Goal: Navigation & Orientation: Find specific page/section

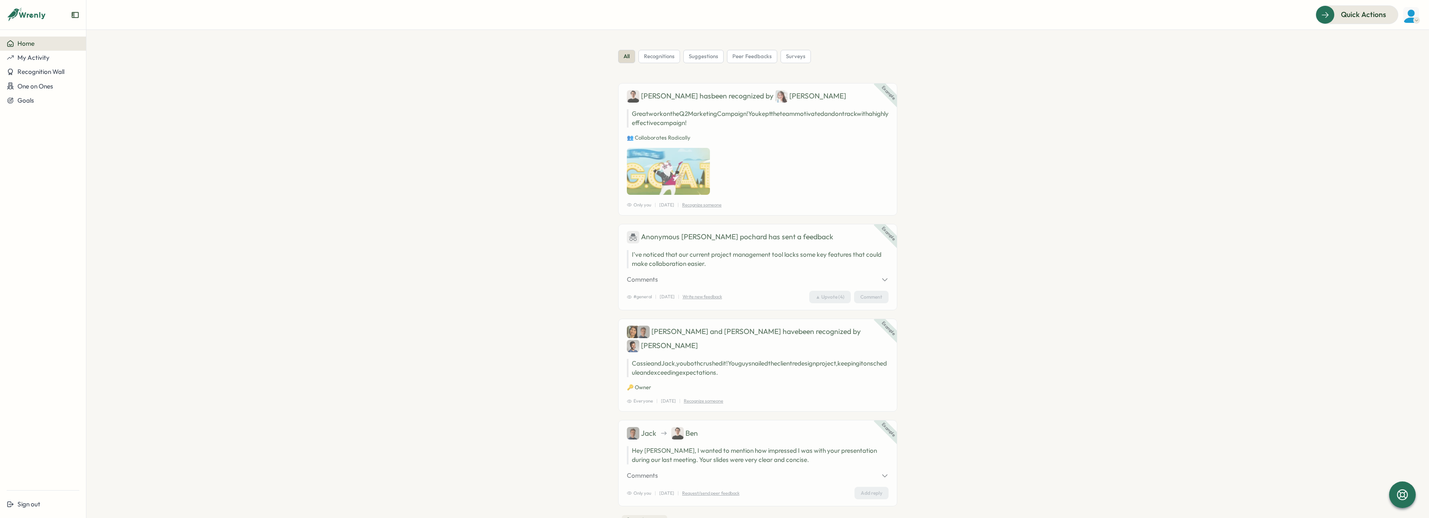
click at [28, 34] on aside "Home My Activity Recognition Wall One on Ones Goals Sign out" at bounding box center [43, 259] width 86 height 518
click at [28, 49] on button "Home" at bounding box center [43, 44] width 86 height 14
click at [1416, 15] on img at bounding box center [1411, 15] width 16 height 16
click at [1418, 52] on div "My Activity" at bounding box center [1397, 57] width 51 height 16
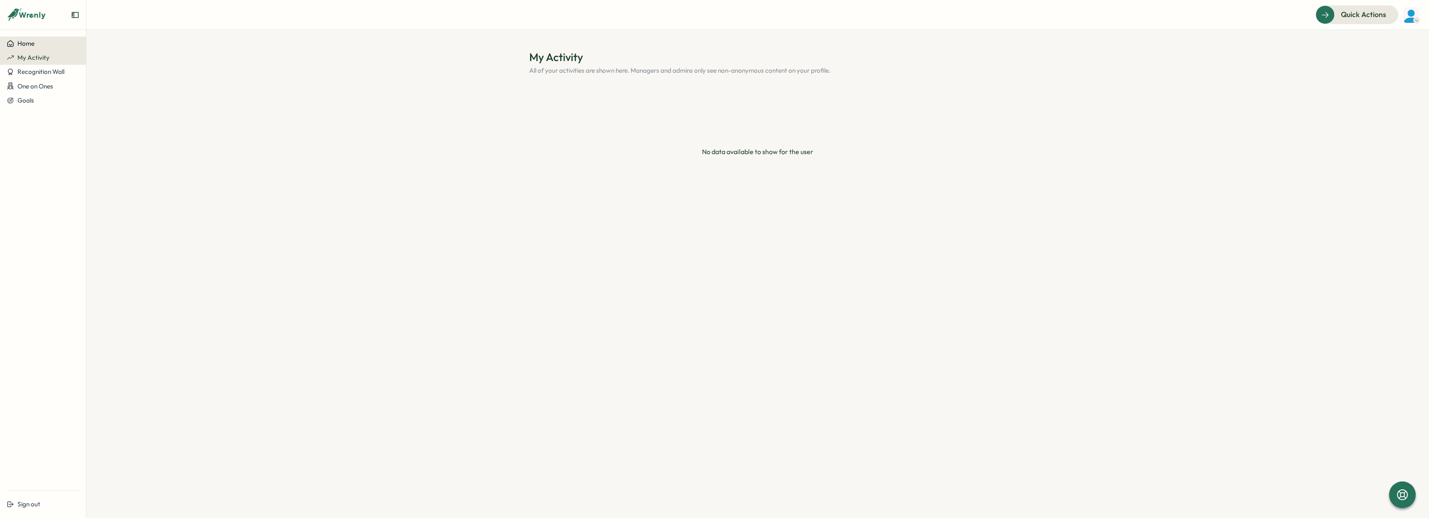
click at [31, 42] on span "Home" at bounding box center [25, 43] width 17 height 8
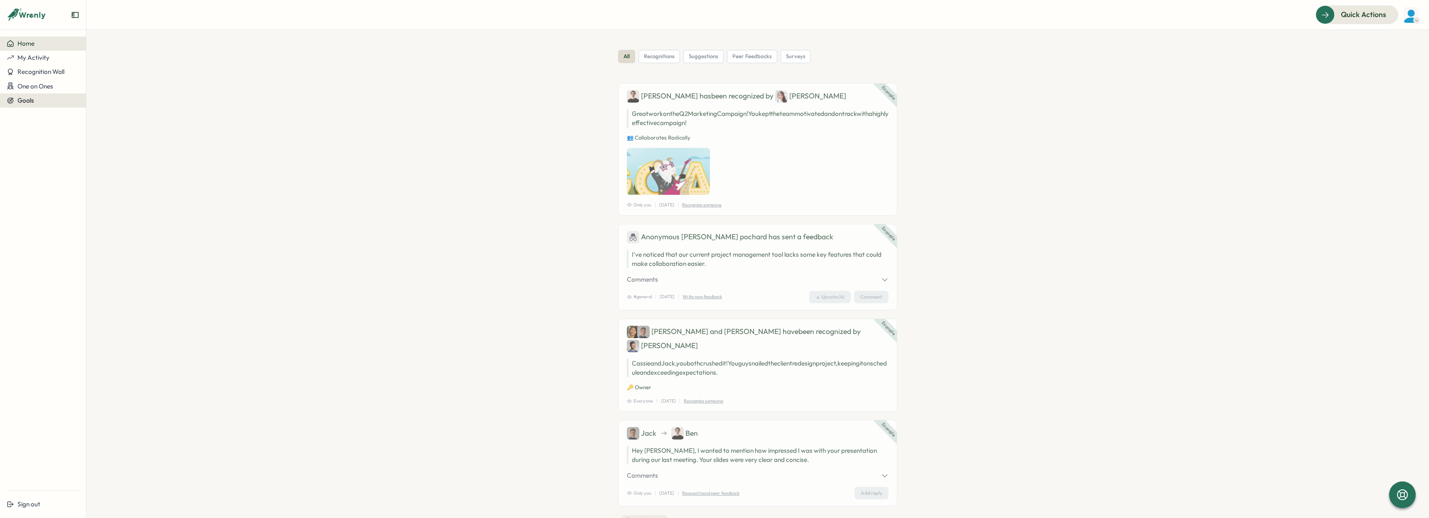
click at [34, 97] on div "Goals" at bounding box center [43, 100] width 73 height 7
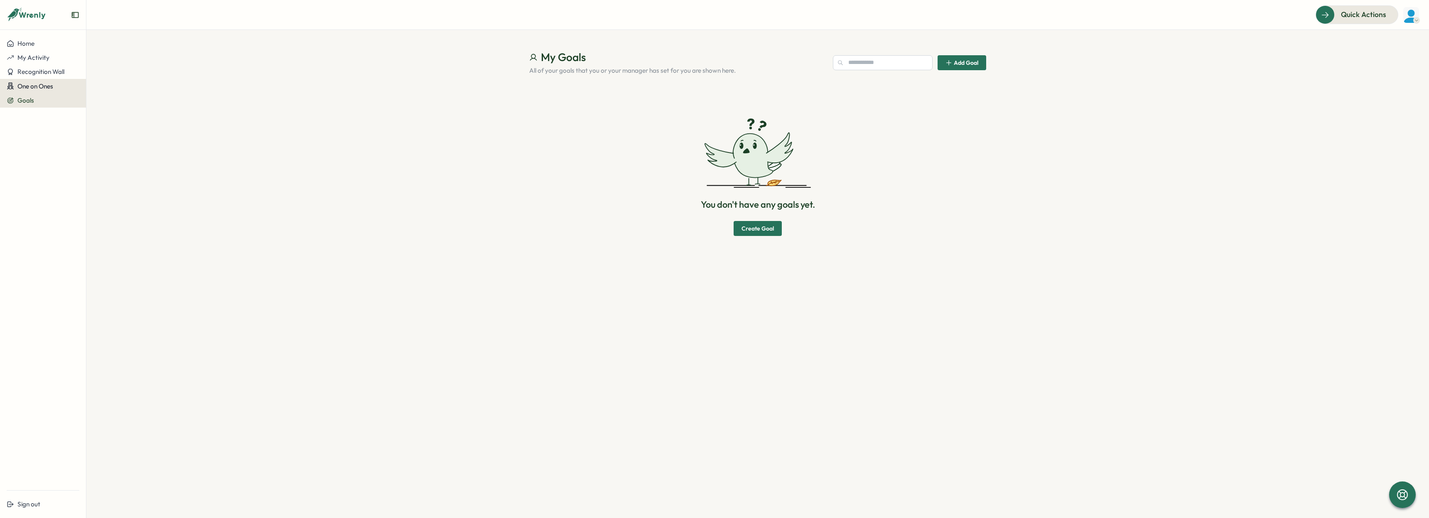
click at [42, 87] on span "One on Ones" at bounding box center [35, 86] width 36 height 8
click at [45, 75] on span "Recognition Wall" at bounding box center [40, 72] width 47 height 8
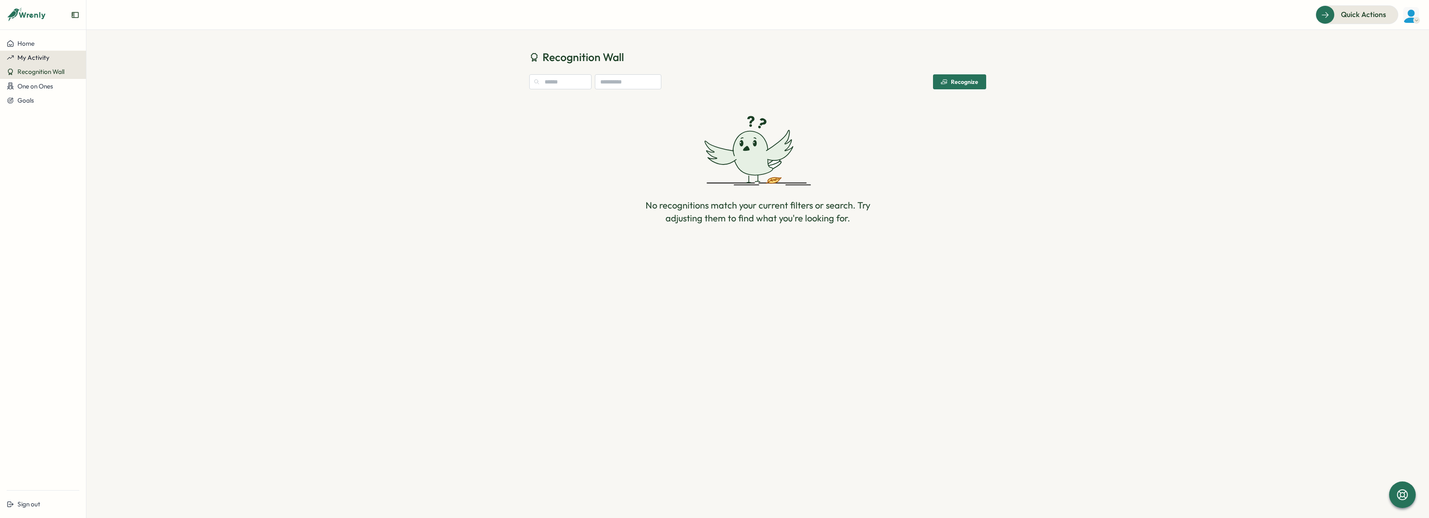
click at [40, 62] on button "My Activity" at bounding box center [43, 58] width 86 height 14
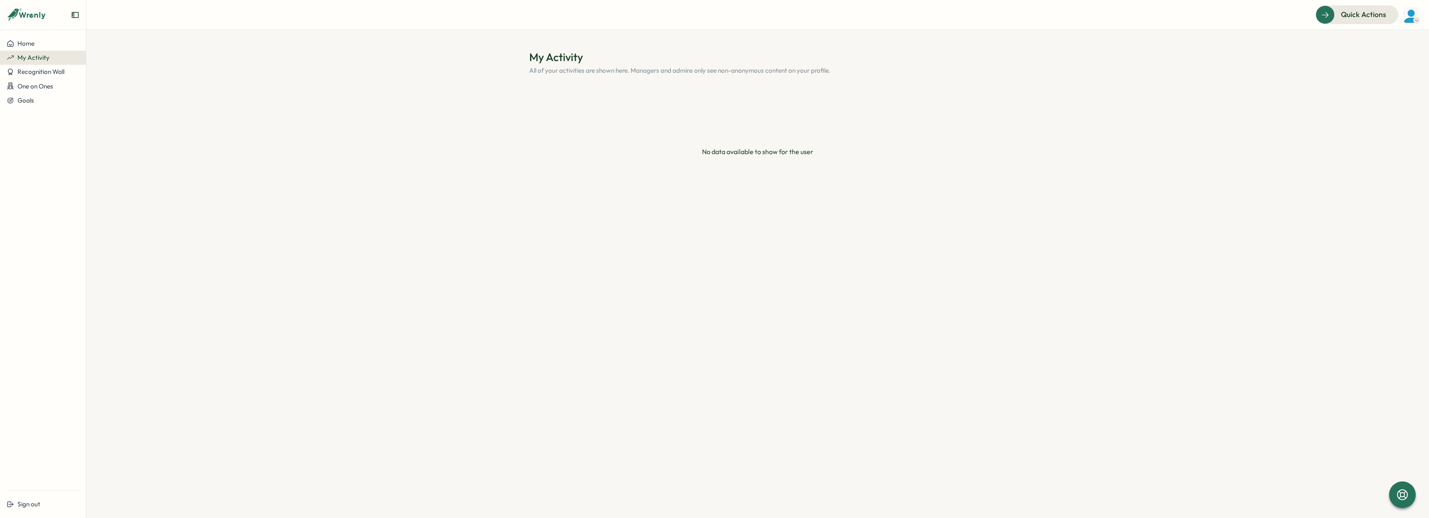
click at [27, 12] on icon at bounding box center [27, 15] width 40 height 14
click at [1414, 14] on img at bounding box center [1411, 15] width 16 height 16
click at [1392, 46] on div "Edit Profile" at bounding box center [1397, 41] width 51 height 16
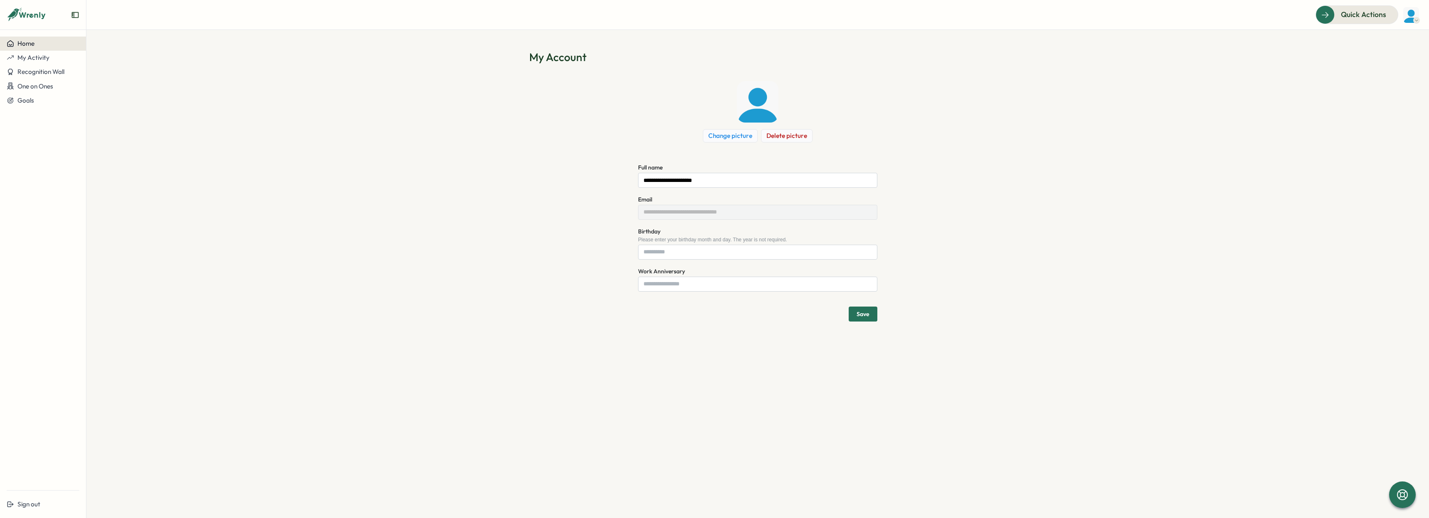
click at [18, 41] on span "Home" at bounding box center [25, 43] width 17 height 8
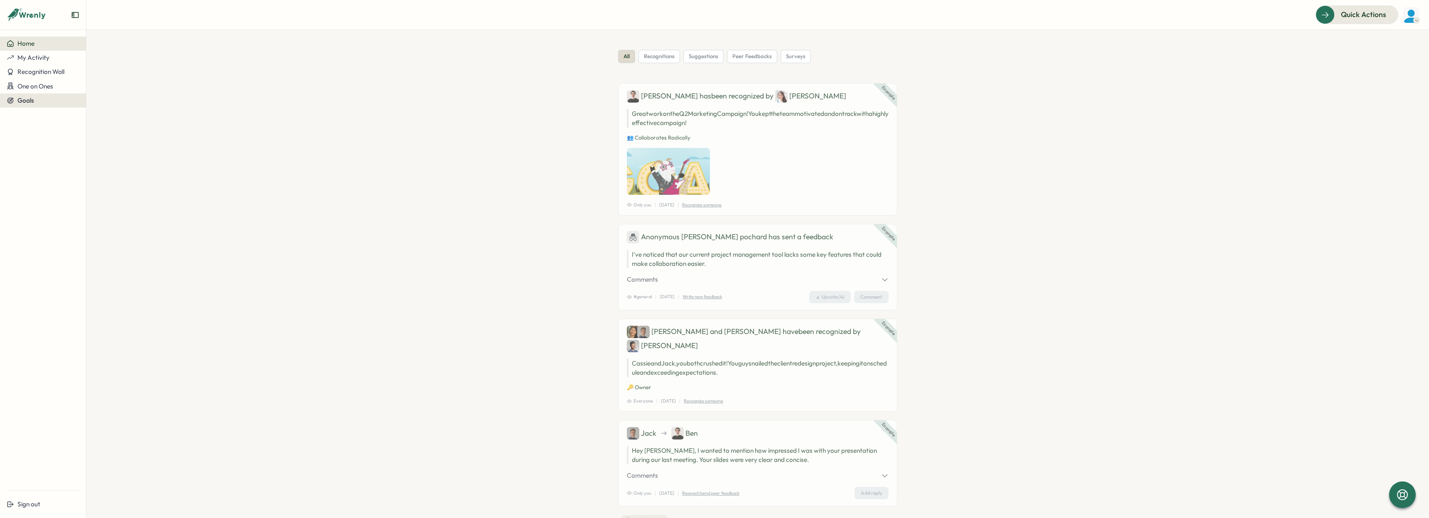
click at [32, 105] on button "Goals" at bounding box center [43, 100] width 86 height 14
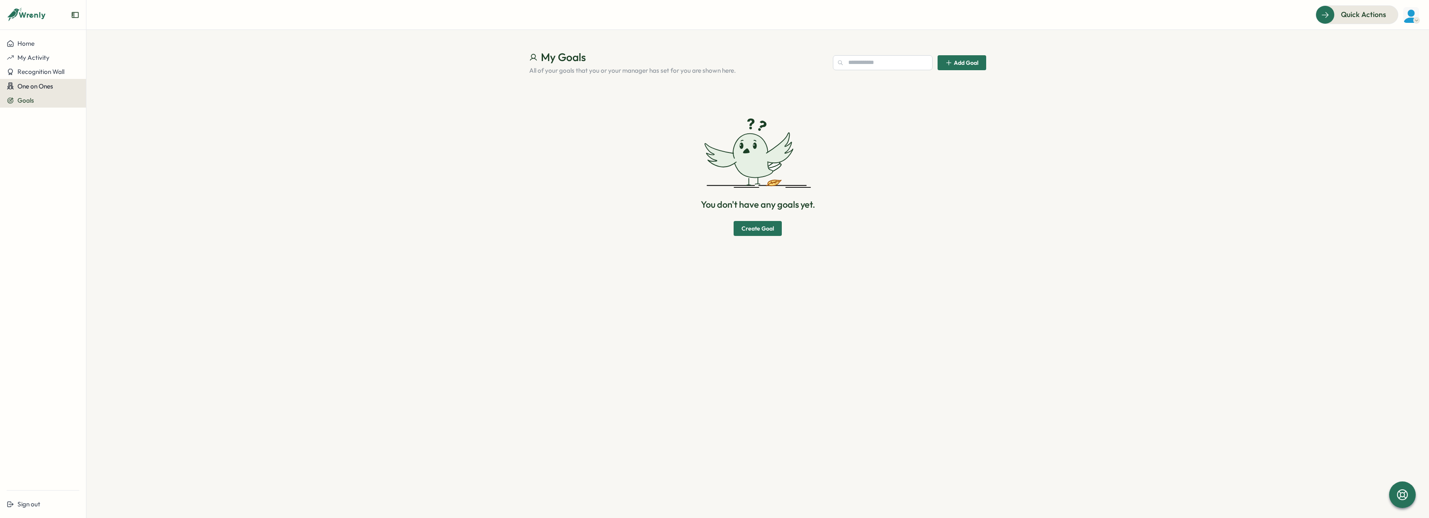
click at [34, 87] on span "One on Ones" at bounding box center [35, 86] width 36 height 8
click at [91, 86] on div "Meetings" at bounding box center [101, 86] width 26 height 9
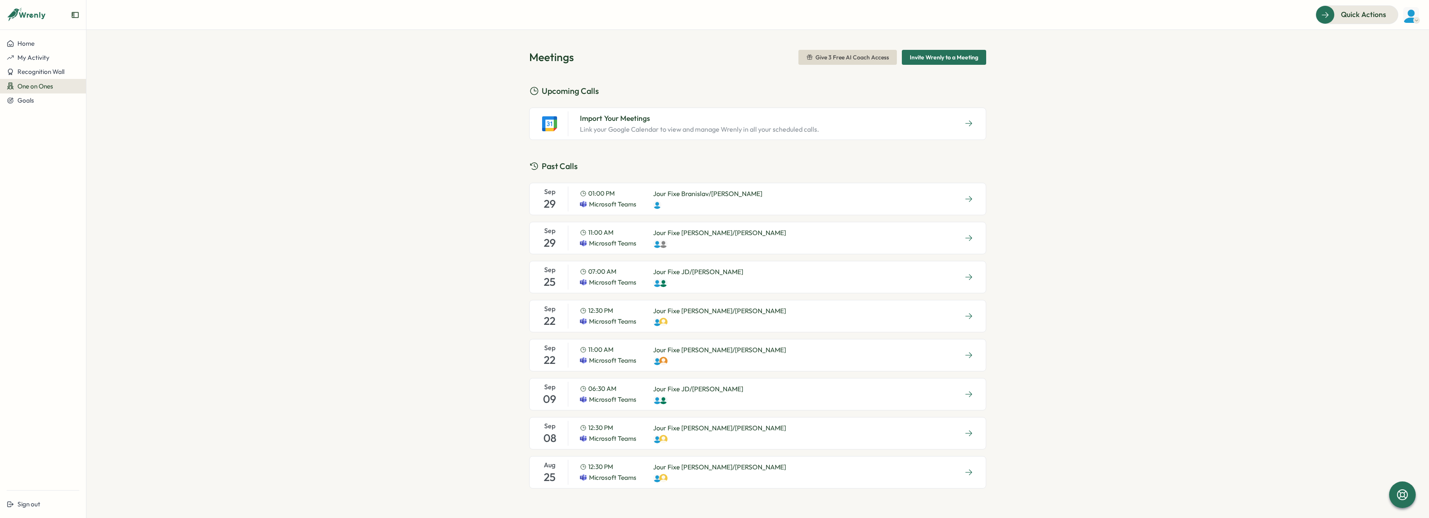
click at [721, 280] on div "07:00 AM Microsoft Teams Jour Fixe JD/[PERSON_NAME]" at bounding box center [661, 277] width 177 height 25
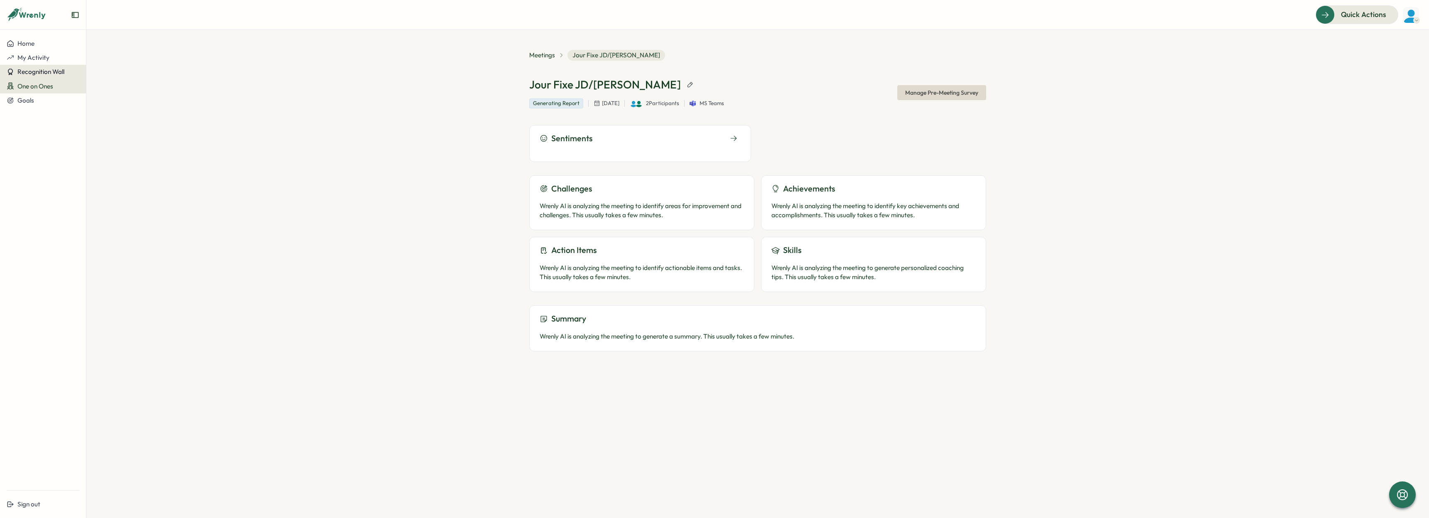
click at [40, 66] on button "Recognition Wall" at bounding box center [43, 72] width 86 height 14
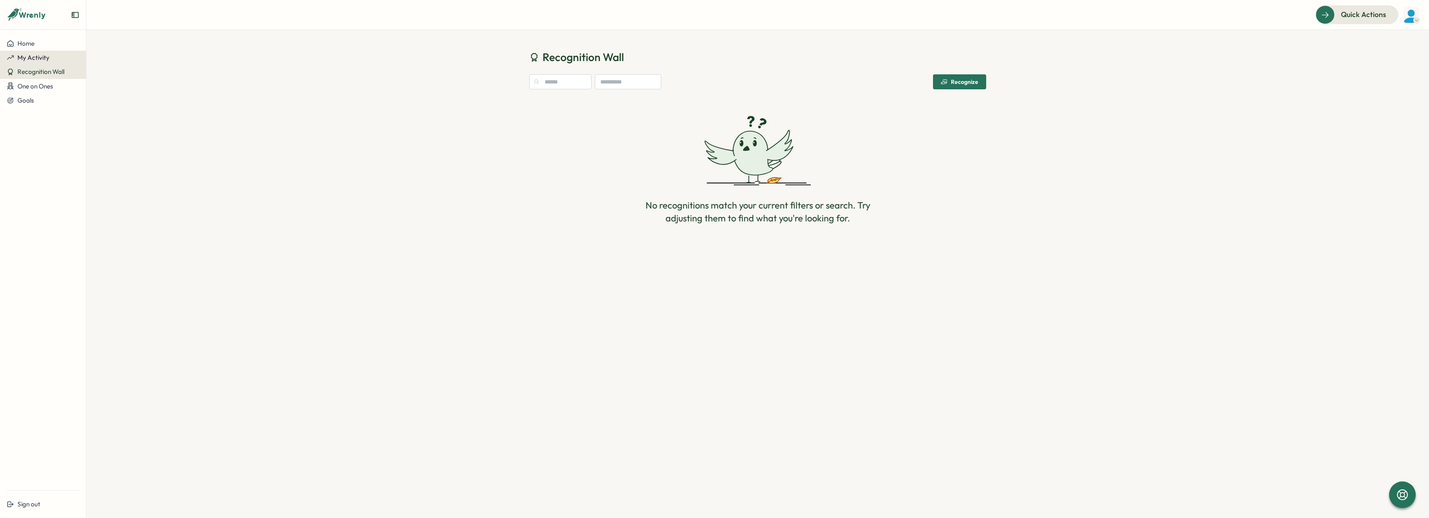
click at [37, 56] on span "My Activity" at bounding box center [33, 58] width 32 height 8
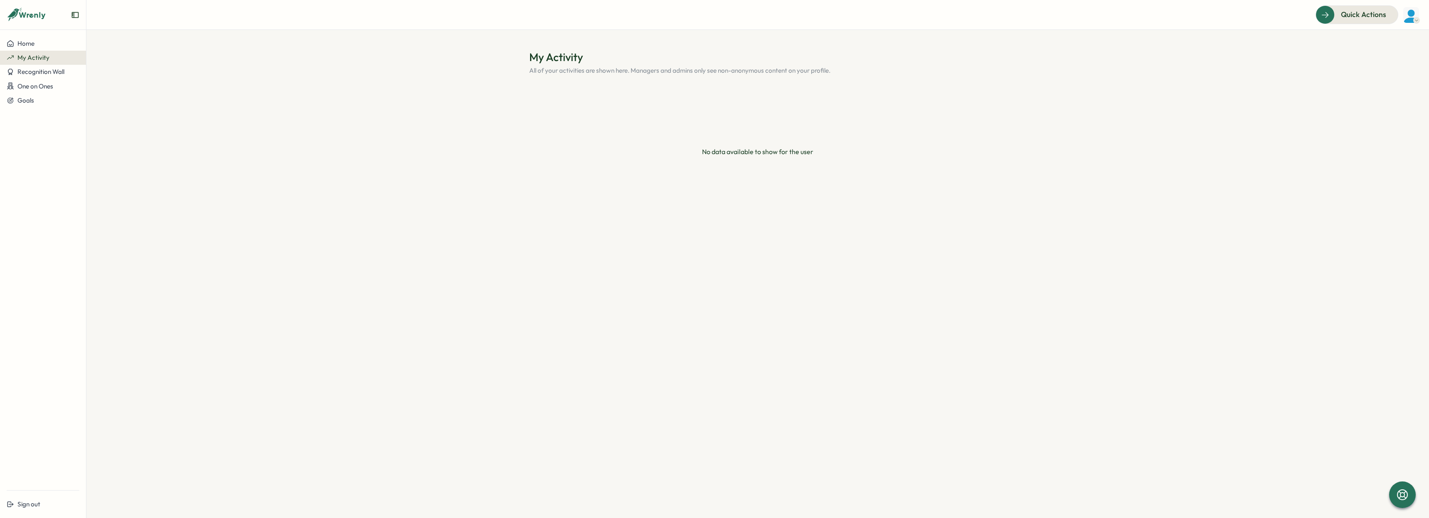
click at [34, 36] on aside "Home My Activity Recognition Wall One on Ones Goals Sign out" at bounding box center [43, 259] width 86 height 518
click at [27, 42] on span "Home" at bounding box center [25, 43] width 17 height 8
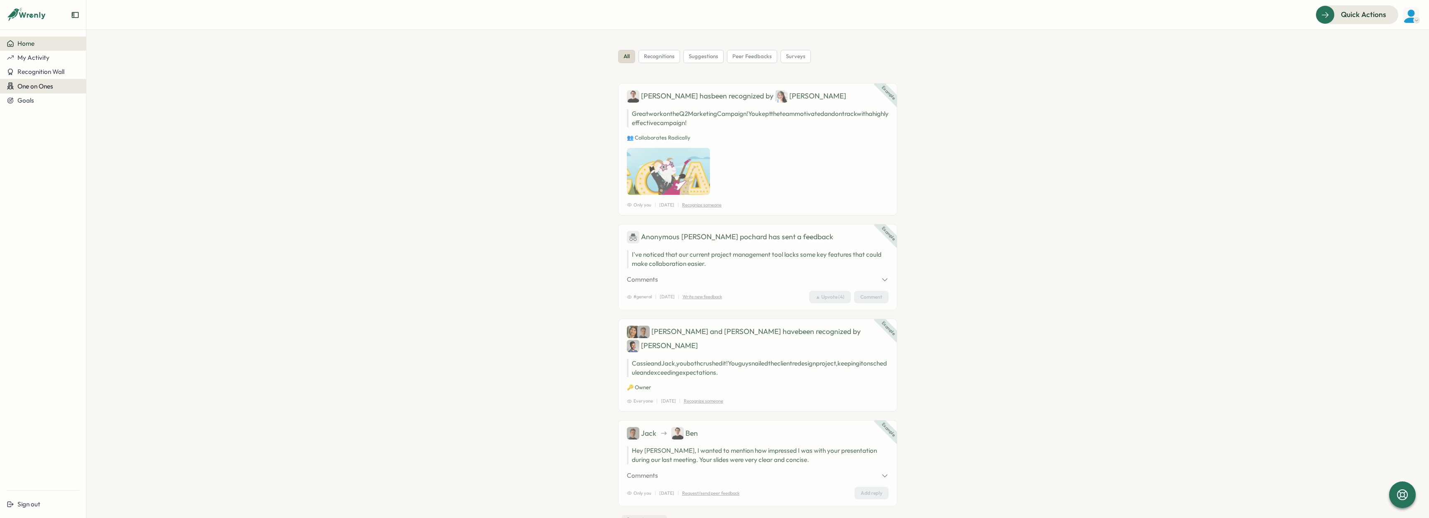
click at [10, 91] on button "One on Ones" at bounding box center [43, 86] width 86 height 15
click at [18, 107] on button "Goals" at bounding box center [43, 100] width 86 height 14
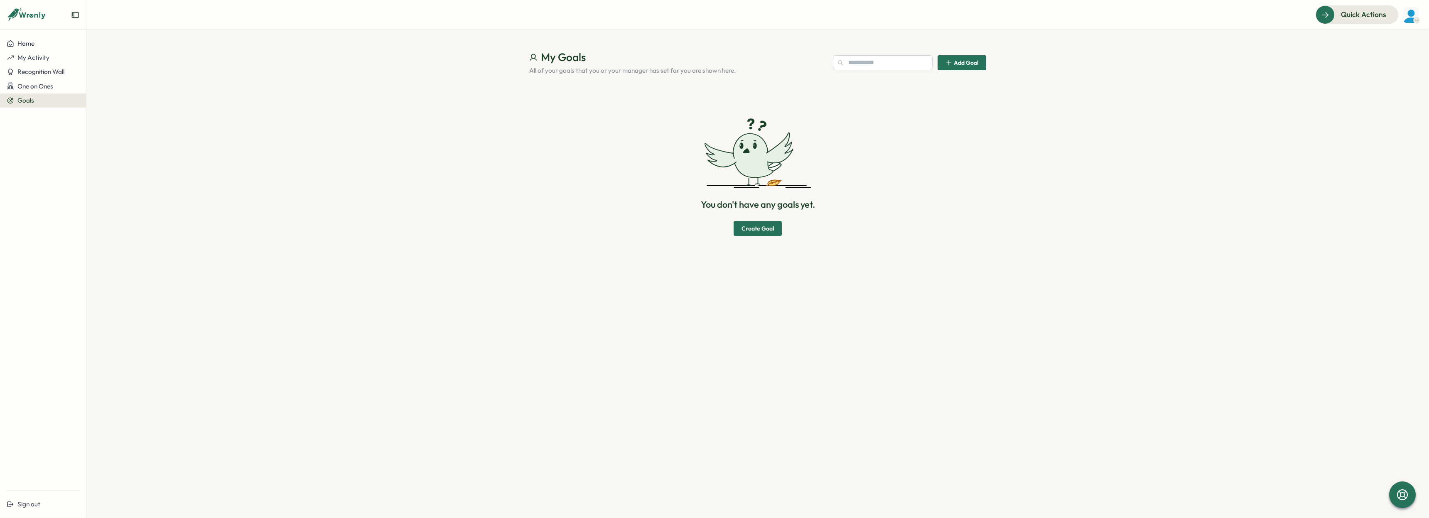
click at [24, 12] on icon at bounding box center [27, 15] width 40 height 14
click at [10, 16] on icon at bounding box center [12, 14] width 10 height 7
click at [78, 17] on icon "Expand sidebar" at bounding box center [75, 15] width 7 height 6
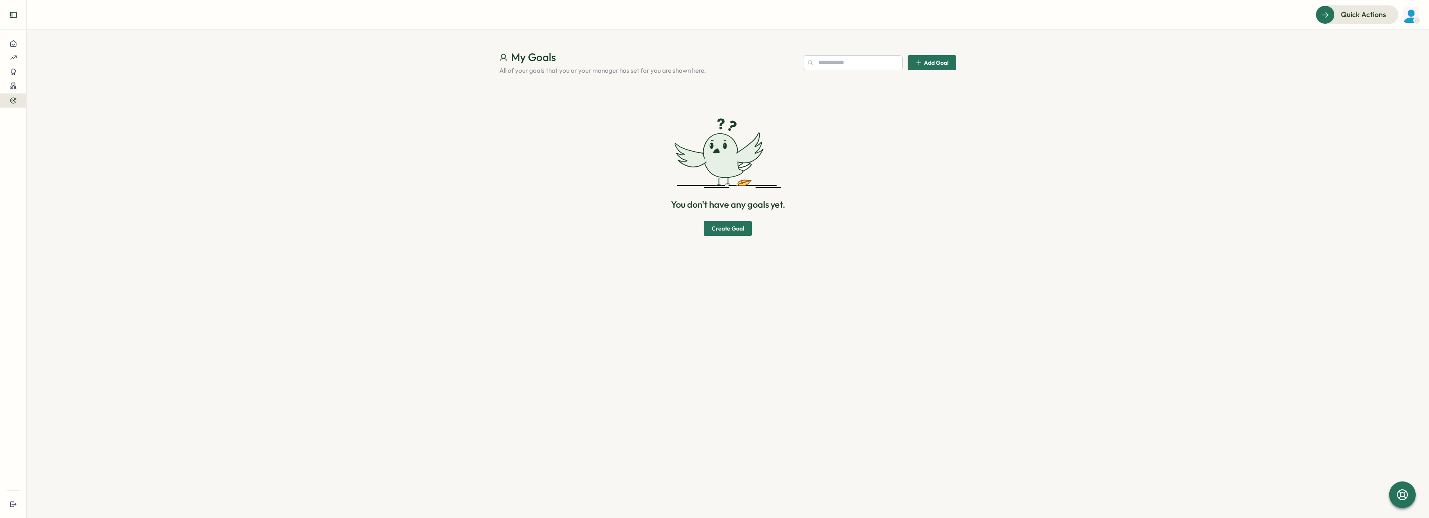
click at [19, 14] on button "Expand sidebar" at bounding box center [13, 15] width 17 height 17
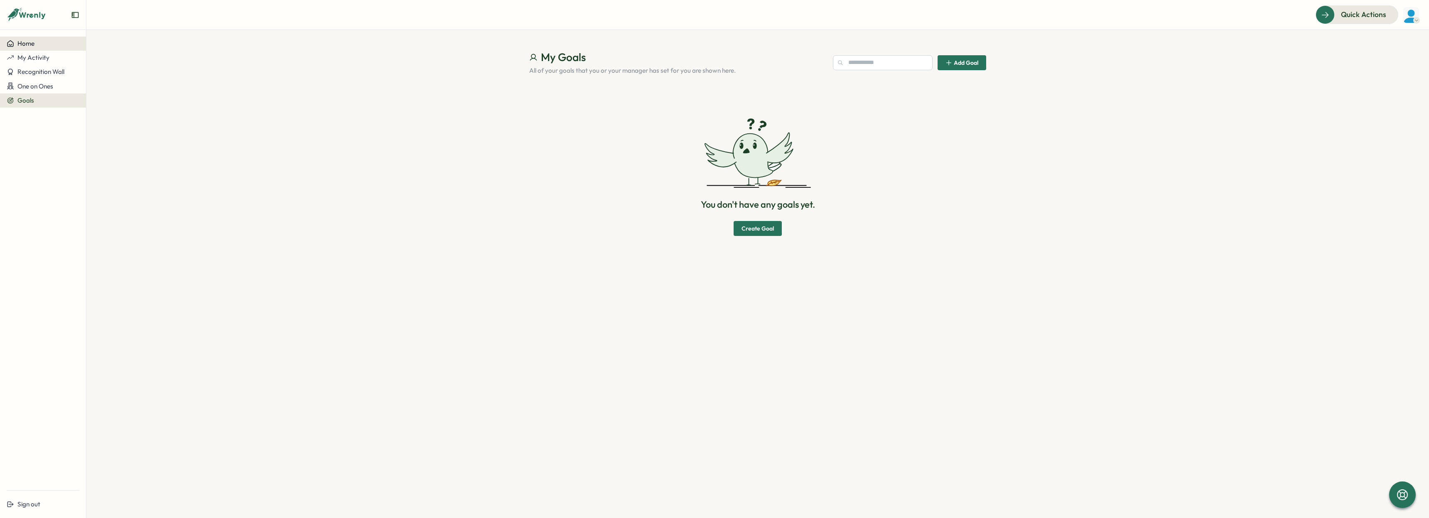
click at [52, 47] on button "Home" at bounding box center [43, 44] width 86 height 14
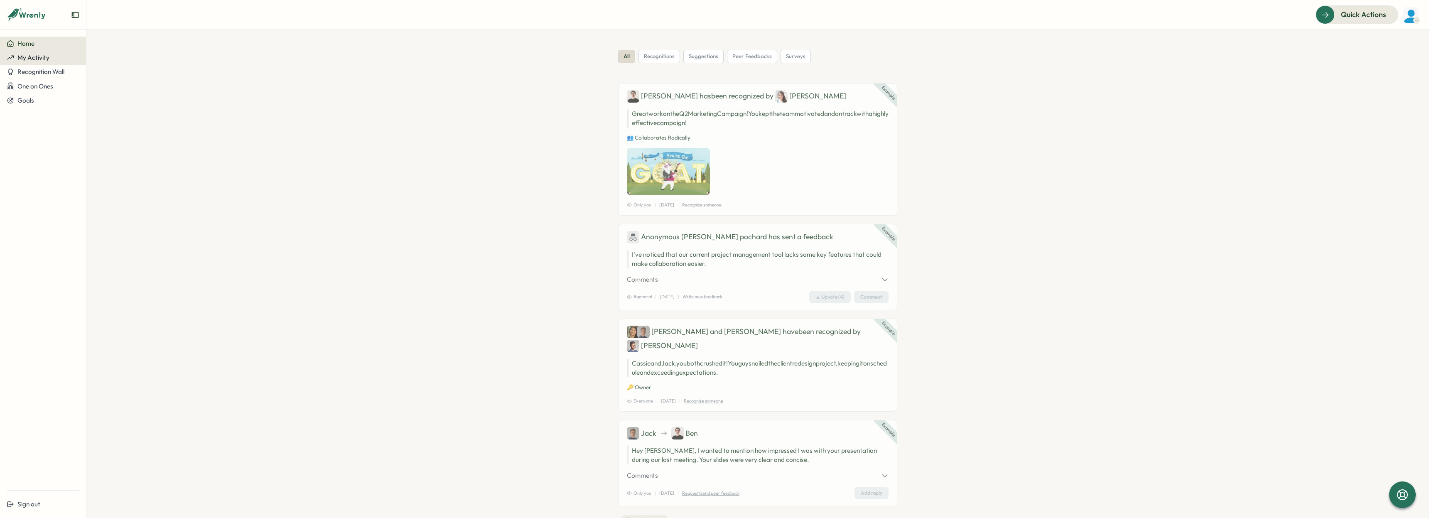
click at [47, 57] on span "My Activity" at bounding box center [33, 58] width 32 height 8
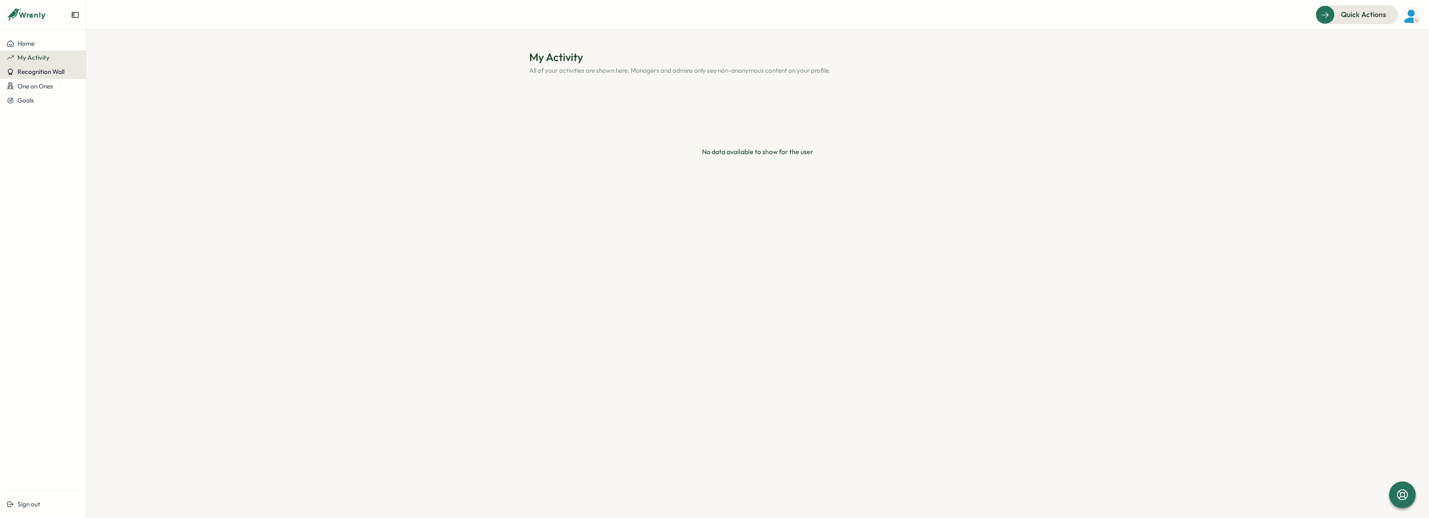
click at [50, 68] on span "Recognition Wall" at bounding box center [40, 72] width 47 height 8
